Goal: Navigation & Orientation: Find specific page/section

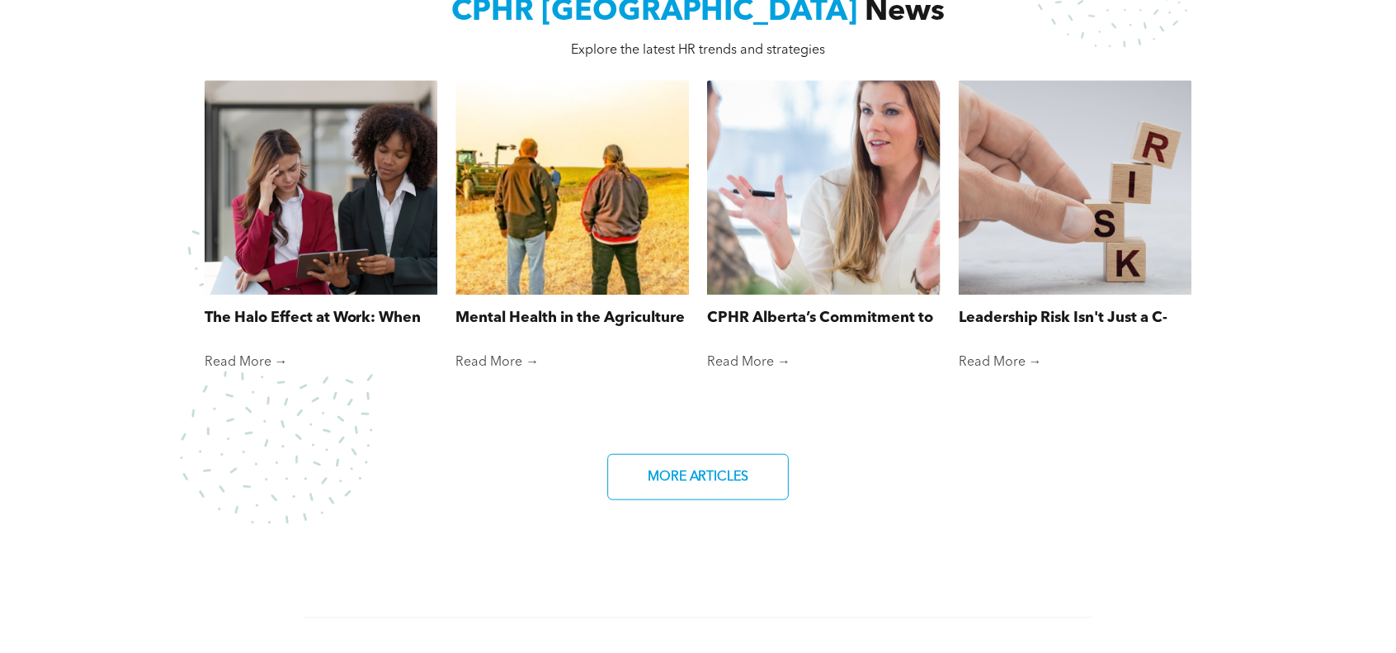
scroll to position [1253, 0]
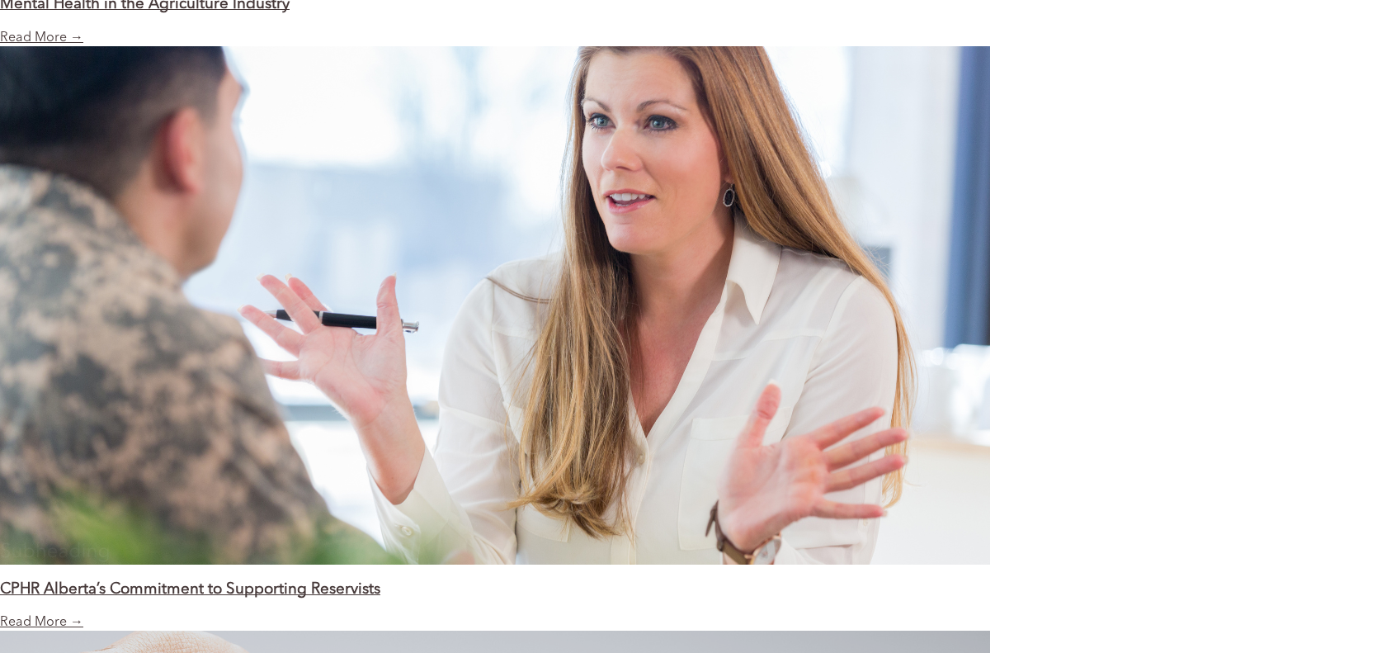
scroll to position [2888, 0]
